Goal: Information Seeking & Learning: Check status

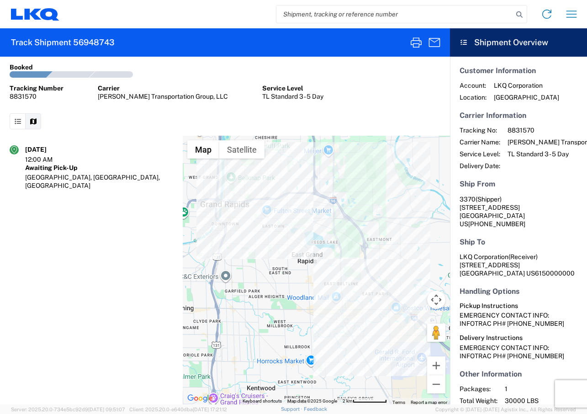
scroll to position [11, 0]
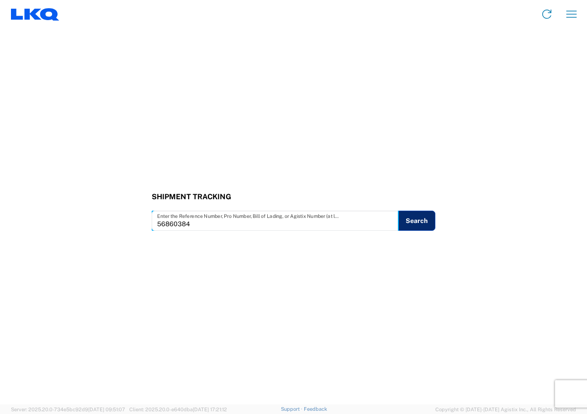
type input "56860384"
click at [417, 226] on button "Search" at bounding box center [416, 221] width 37 height 20
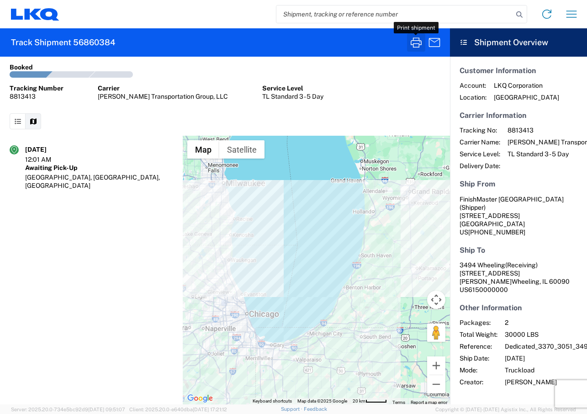
click at [412, 44] on icon "button" at bounding box center [416, 42] width 15 height 15
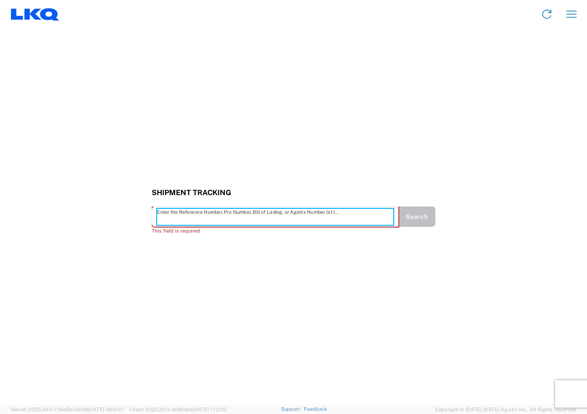
paste input "56934363"
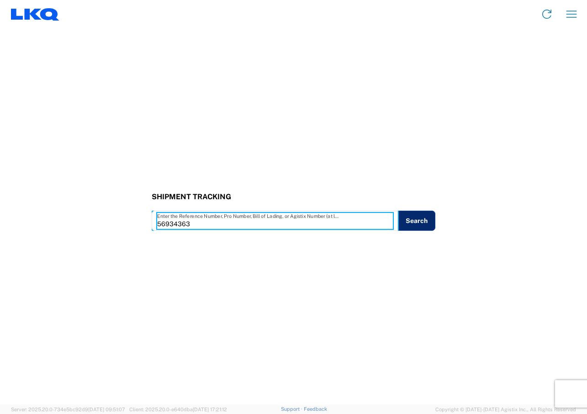
type input "56934363"
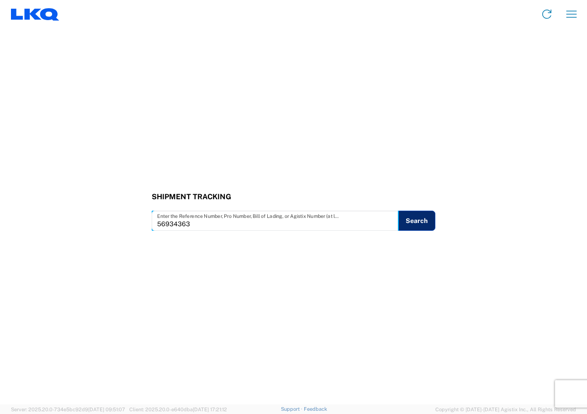
click at [421, 219] on button "Search" at bounding box center [416, 221] width 37 height 20
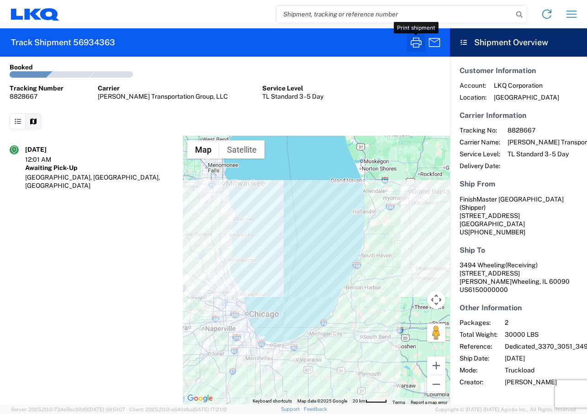
click at [415, 45] on icon "button" at bounding box center [416, 42] width 15 height 15
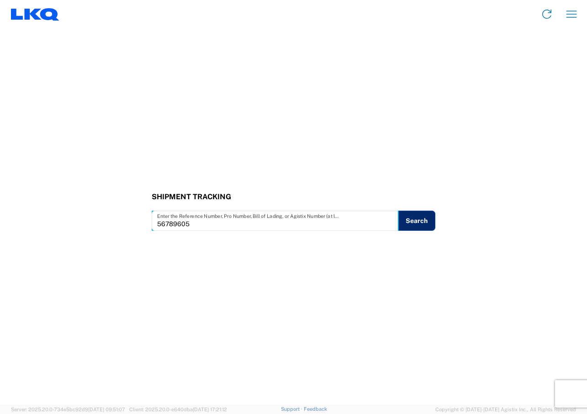
type input "56789605"
click at [430, 225] on button "Search" at bounding box center [416, 221] width 37 height 20
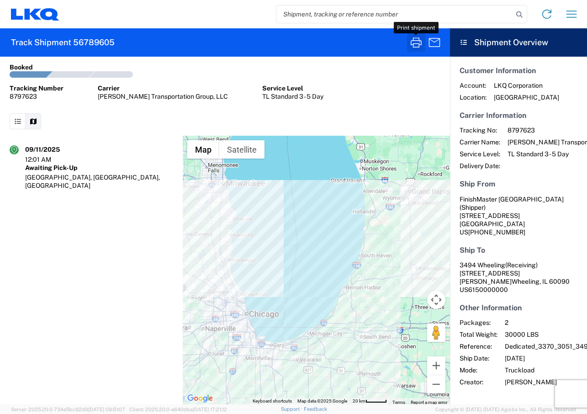
click at [414, 45] on icon "button" at bounding box center [416, 42] width 11 height 10
